Goal: Task Accomplishment & Management: Manage account settings

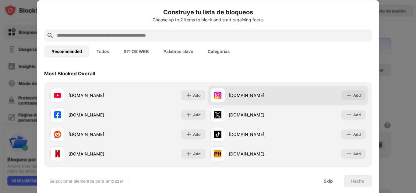
click at [315, 100] on div "[DOMAIN_NAME] Add" at bounding box center [288, 95] width 160 height 20
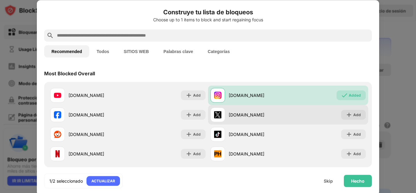
scroll to position [122, 0]
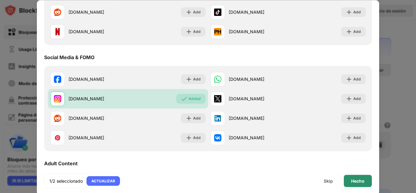
click at [355, 177] on div "Hecho" at bounding box center [358, 181] width 28 height 12
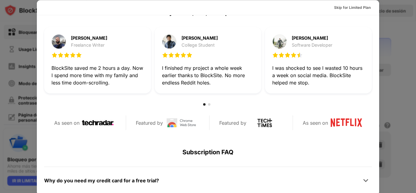
scroll to position [0, 0]
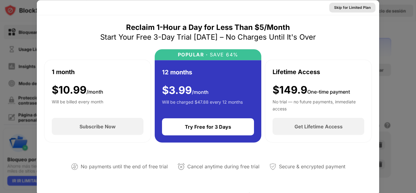
click at [345, 5] on div "Skip for Limited Plan" at bounding box center [352, 7] width 37 height 6
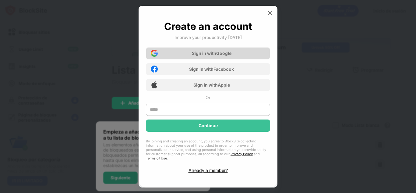
click at [231, 54] on div "Sign in with Google" at bounding box center [212, 53] width 40 height 5
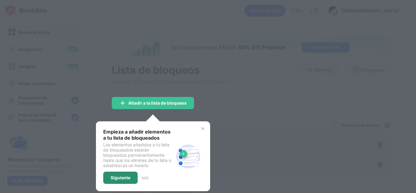
click at [131, 177] on div "Siguiente" at bounding box center [120, 178] width 34 height 12
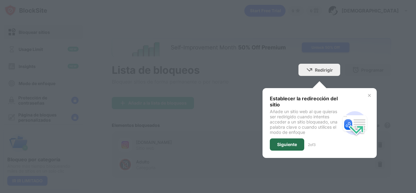
click at [277, 148] on div "Siguiente" at bounding box center [287, 144] width 34 height 12
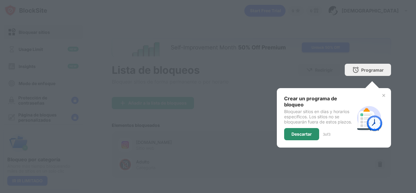
click at [302, 134] on div "Descartar" at bounding box center [302, 134] width 20 height 5
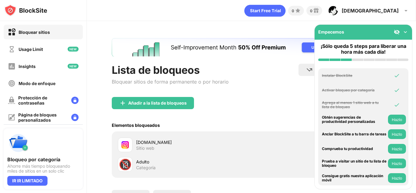
scroll to position [54, 0]
